Goal: Check status

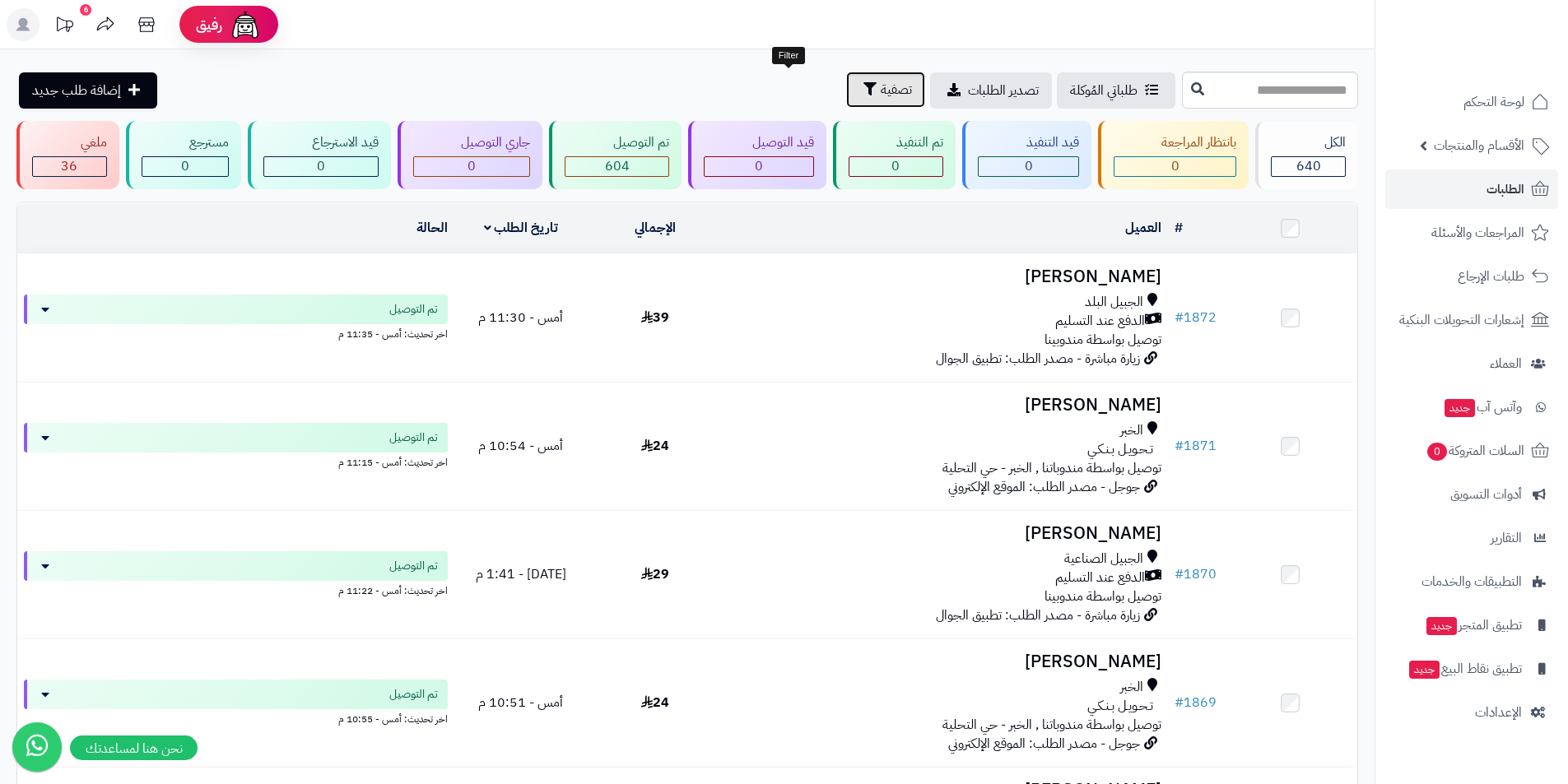
click at [880, 88] on span "تصفية" at bounding box center [896, 90] width 31 height 19
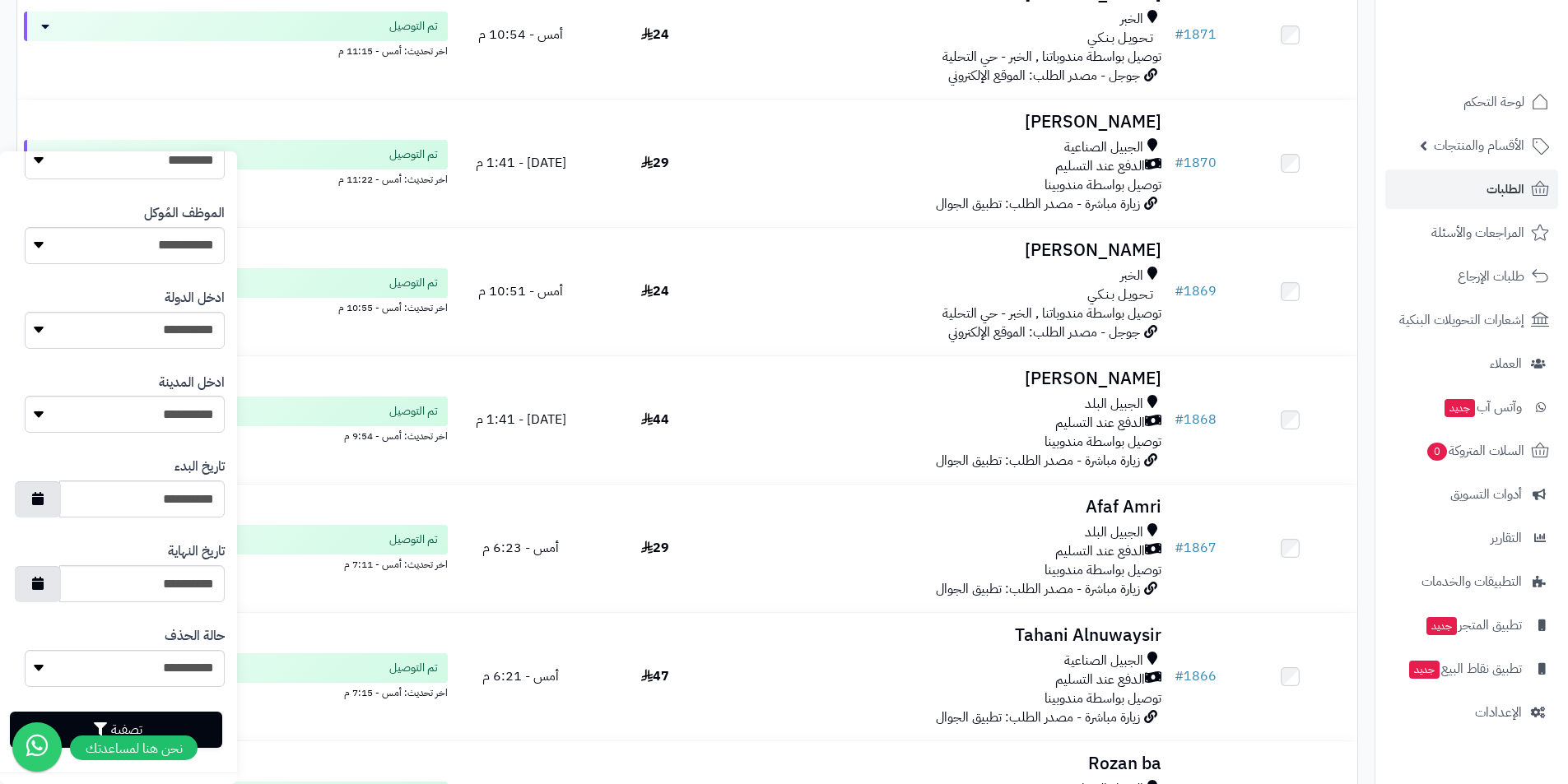
scroll to position [608, 0]
click at [44, 496] on icon "button" at bounding box center [38, 495] width 12 height 14
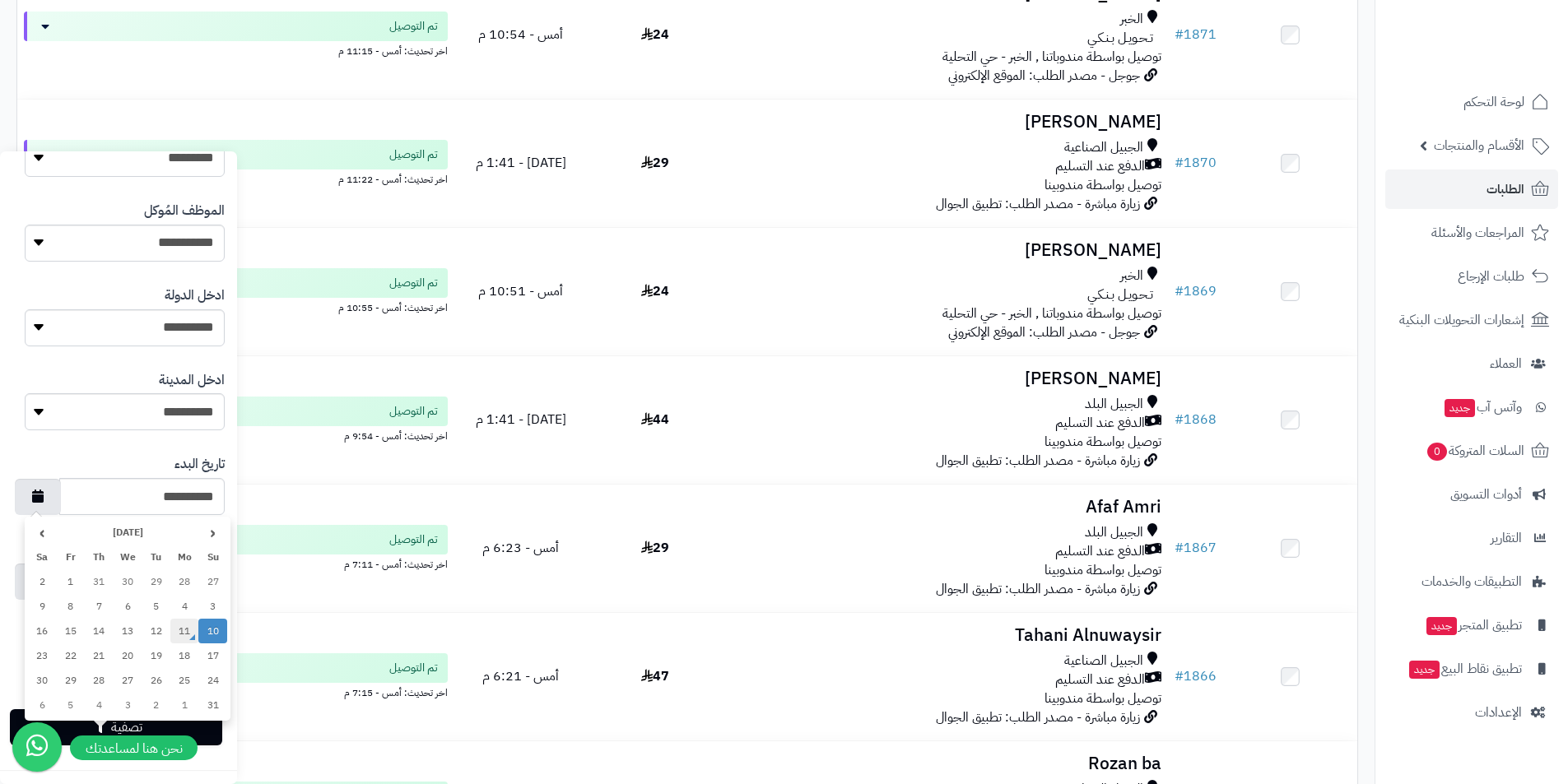
click at [176, 634] on td "11" at bounding box center [185, 631] width 29 height 25
type input "**********"
click at [60, 585] on button "button" at bounding box center [38, 580] width 46 height 36
click at [58, 591] on button "button" at bounding box center [38, 580] width 46 height 36
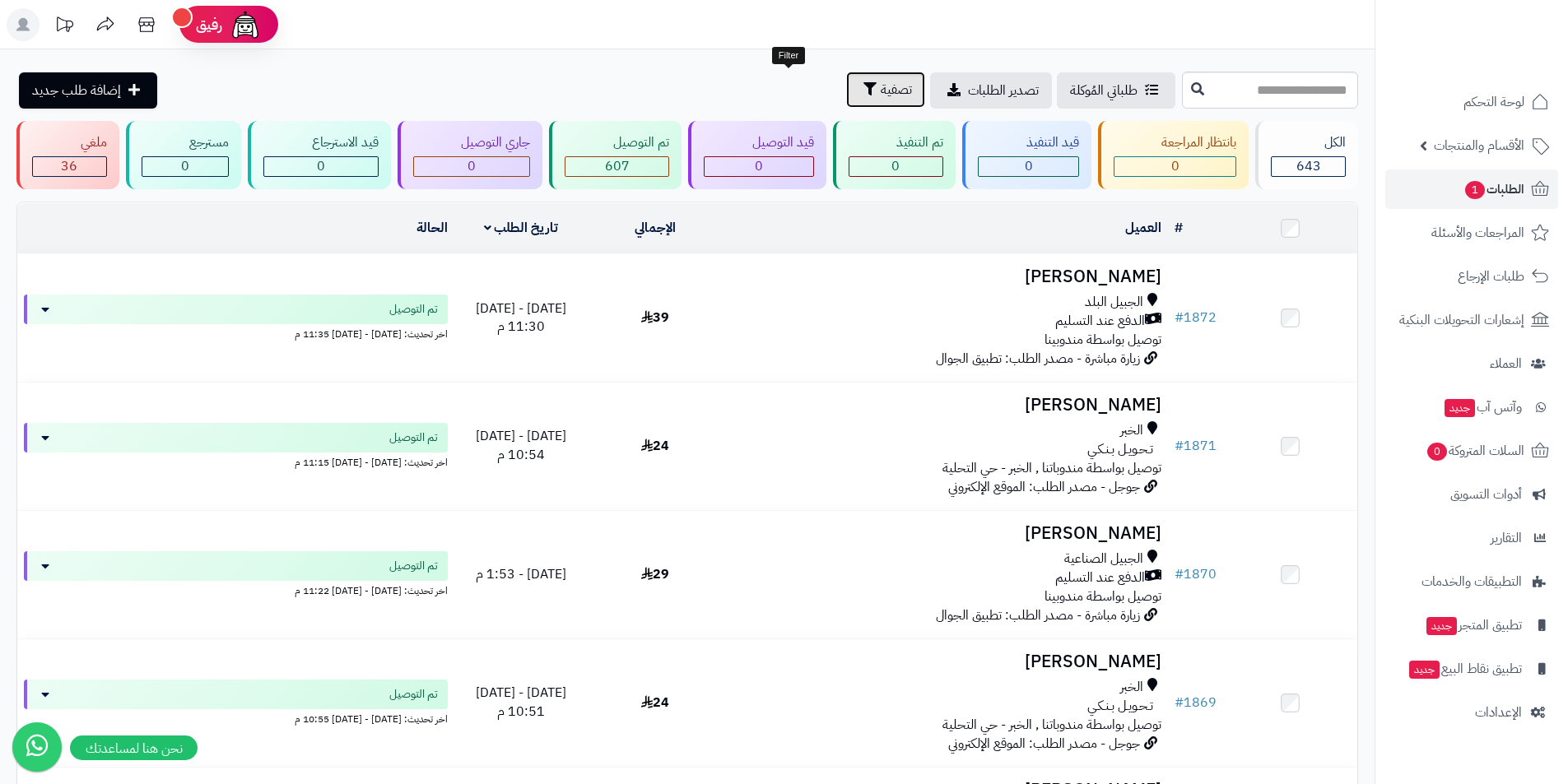
click at [846, 105] on button "تصفية" at bounding box center [886, 89] width 79 height 36
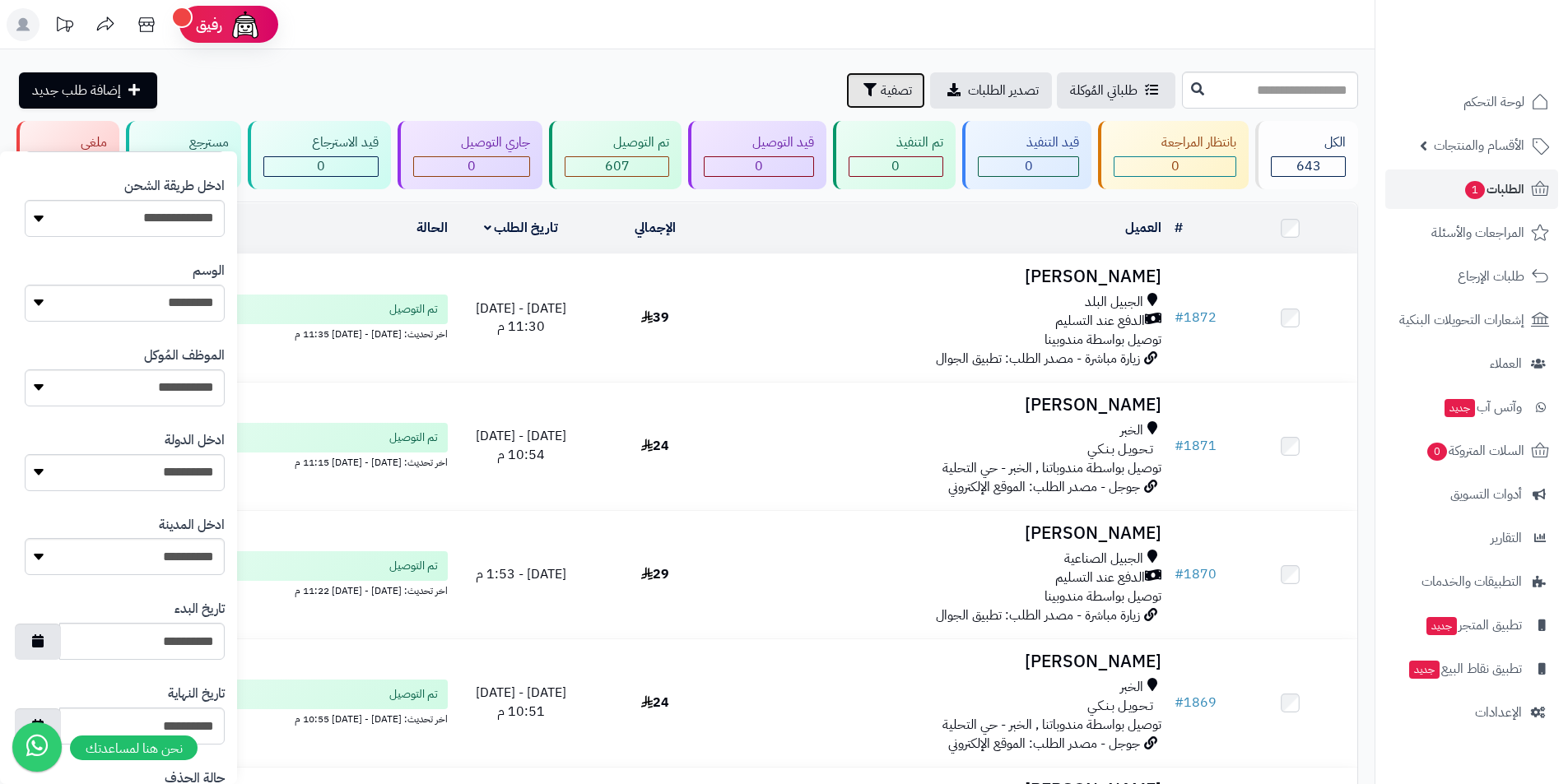
scroll to position [494, 0]
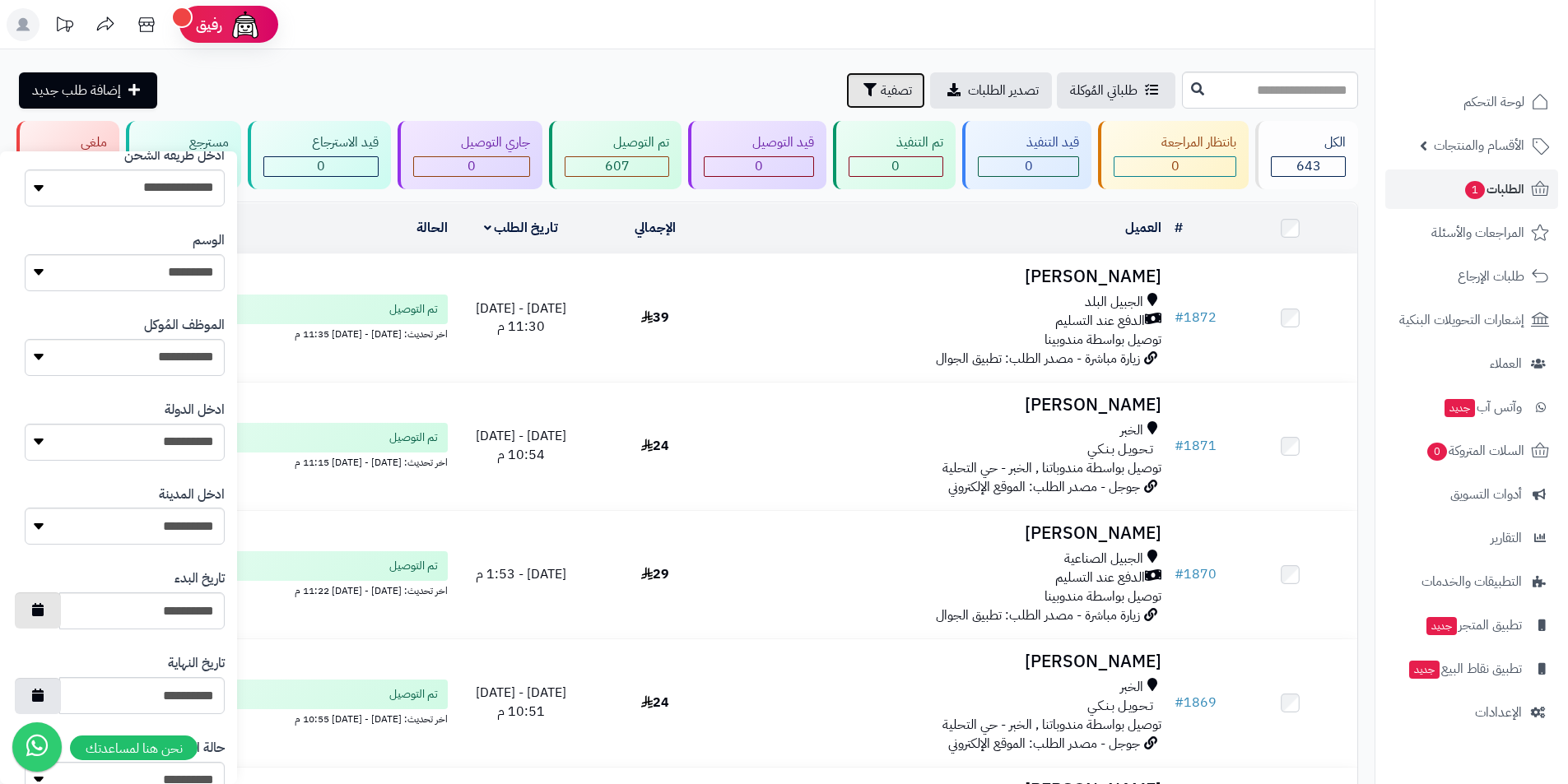
click at [61, 611] on button "button" at bounding box center [38, 610] width 46 height 36
click at [185, 502] on td "11" at bounding box center [185, 501] width 29 height 25
type input "**********"
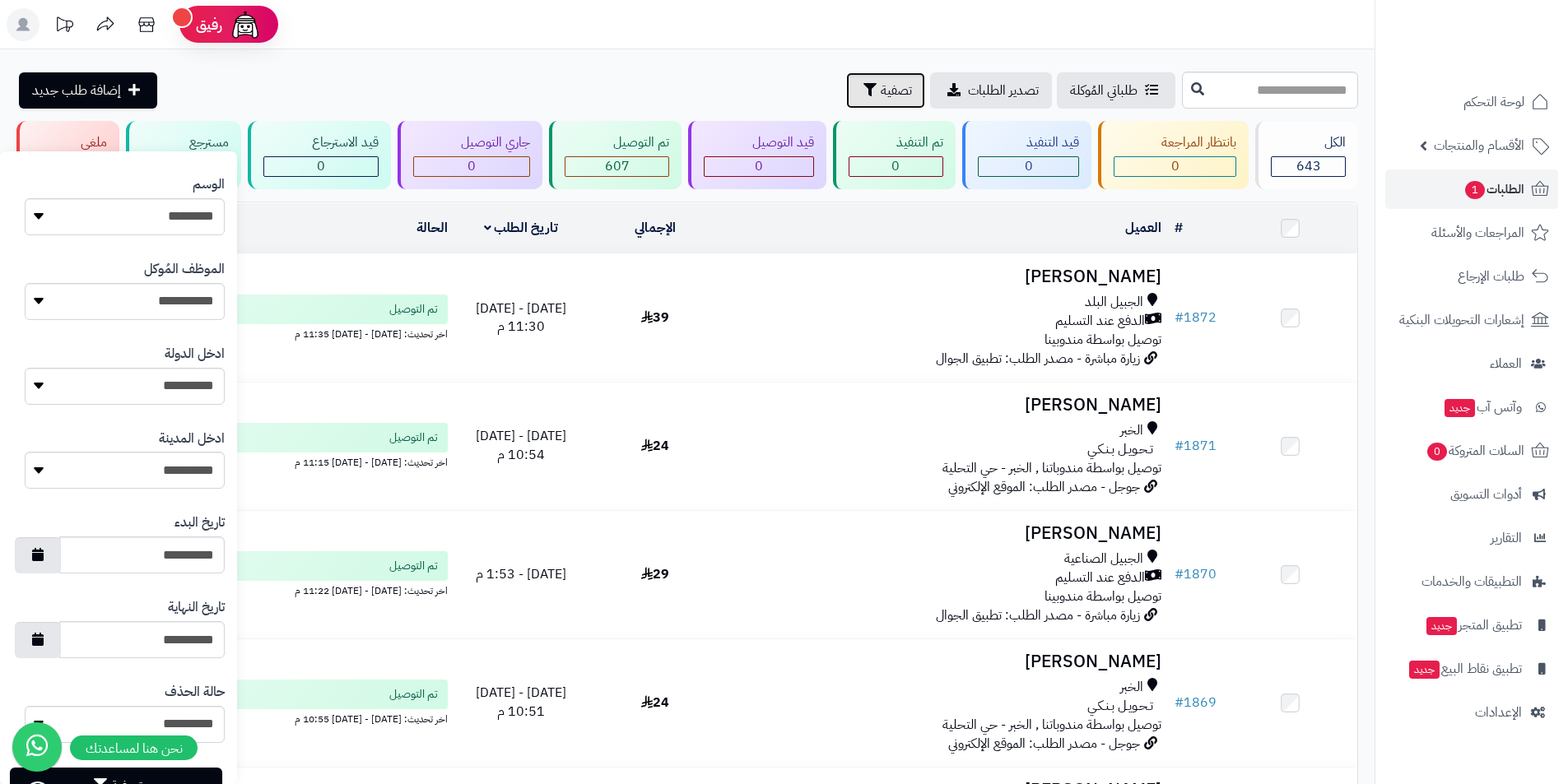
scroll to position [608, 0]
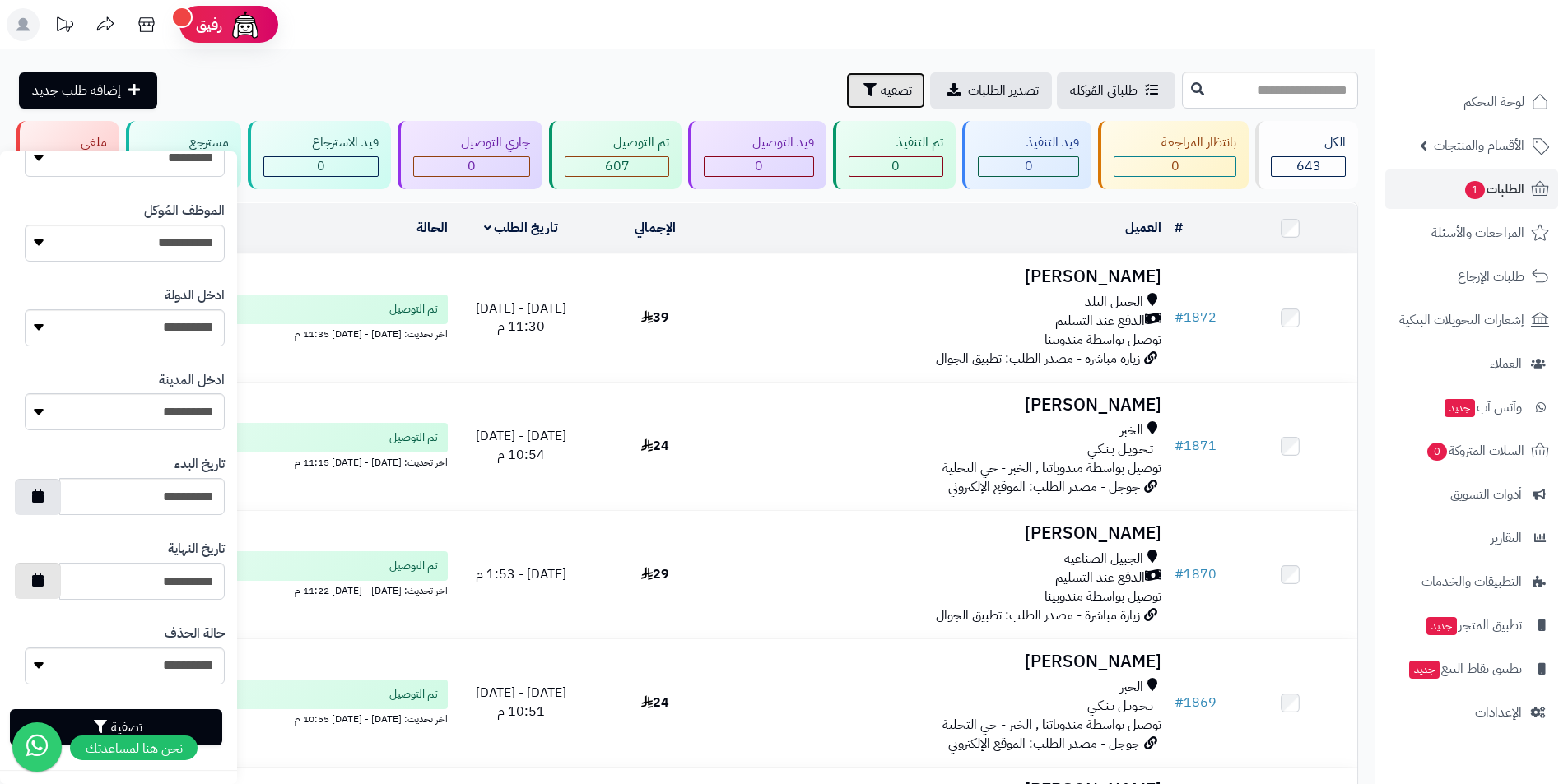
click at [61, 581] on button "button" at bounding box center [38, 580] width 46 height 36
click at [174, 471] on td "11" at bounding box center [185, 471] width 29 height 25
type input "**********"
click at [121, 717] on button "تصفية" at bounding box center [116, 726] width 213 height 36
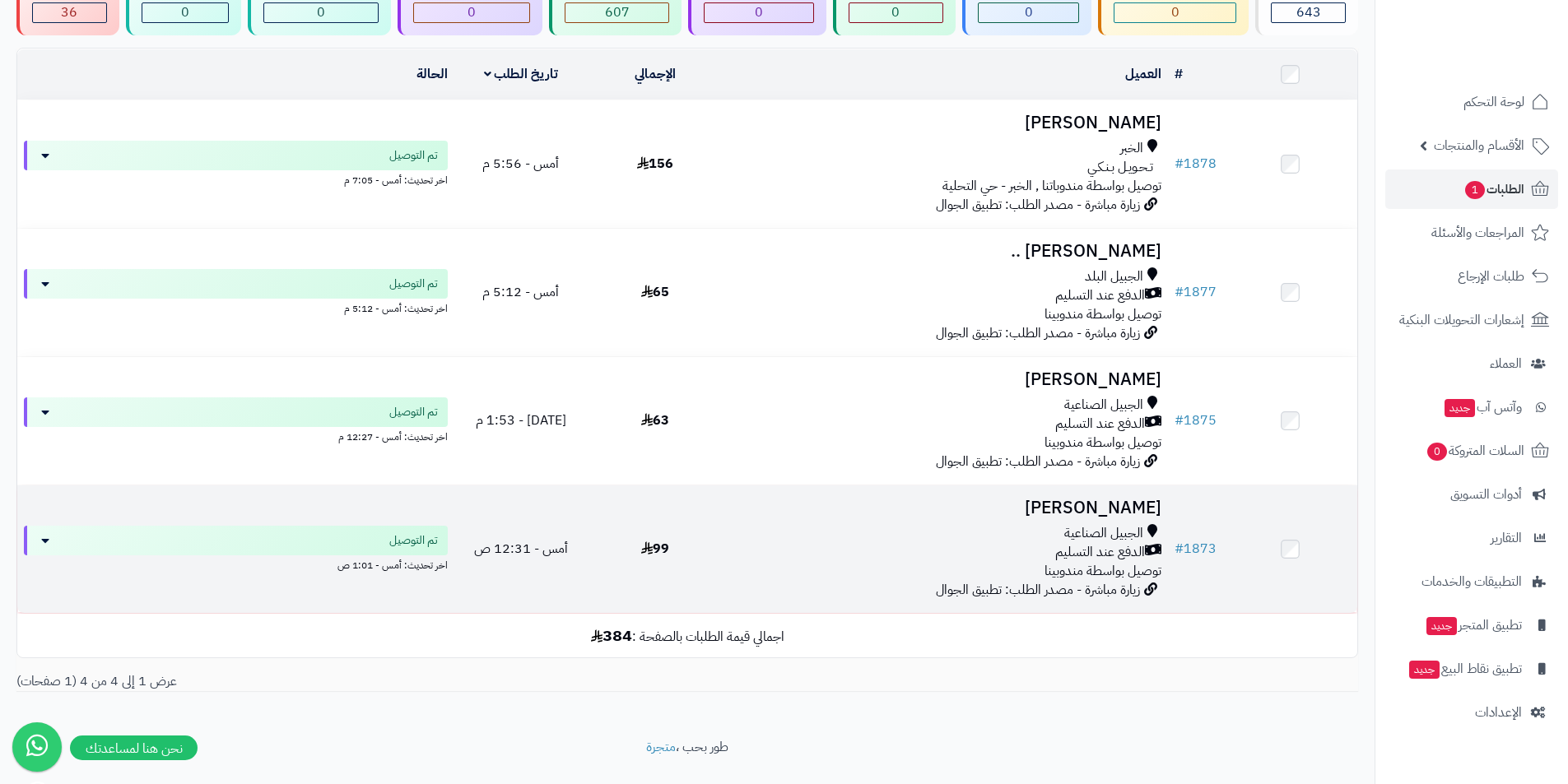
scroll to position [164, 0]
